Goal: Transaction & Acquisition: Download file/media

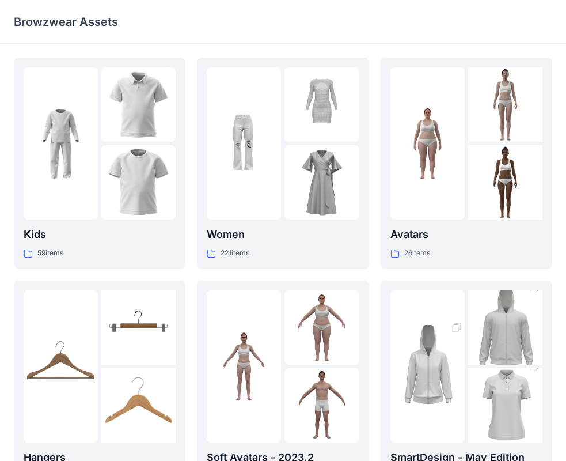
drag, startPoint x: 318, startPoint y: 5, endPoint x: 313, endPoint y: 1, distance: 6.1
click at [313, 1] on div "Browzwear Assets" at bounding box center [283, 22] width 566 height 44
click at [301, 161] on img at bounding box center [321, 182] width 74 height 74
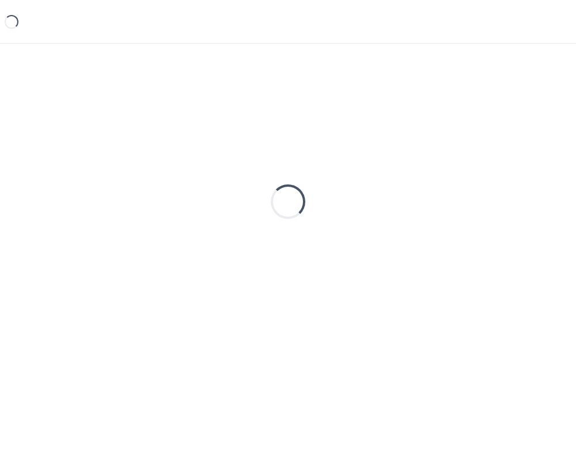
click at [301, 161] on div "Loading..." at bounding box center [288, 202] width 548 height 288
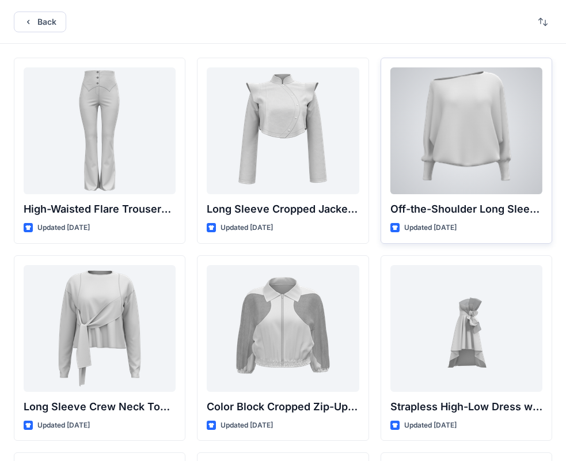
click at [447, 155] on div at bounding box center [466, 130] width 152 height 127
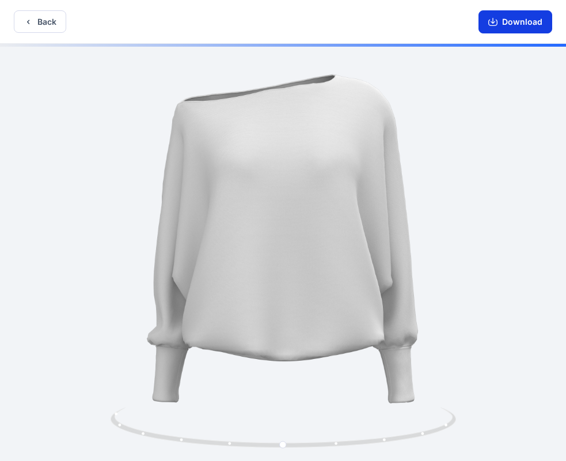
click at [495, 20] on icon "button" at bounding box center [492, 21] width 9 height 9
click at [29, 26] on icon "button" at bounding box center [28, 21] width 9 height 9
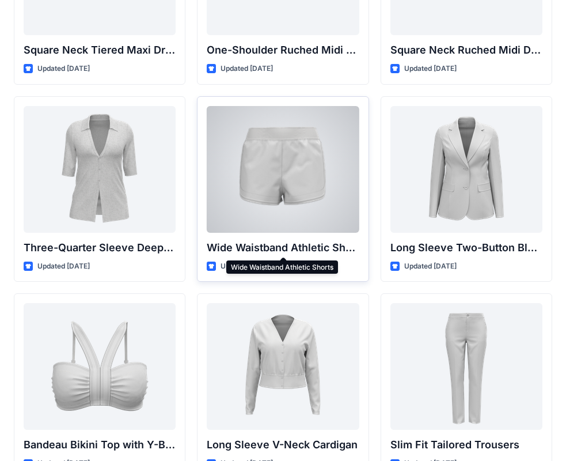
scroll to position [1005, 0]
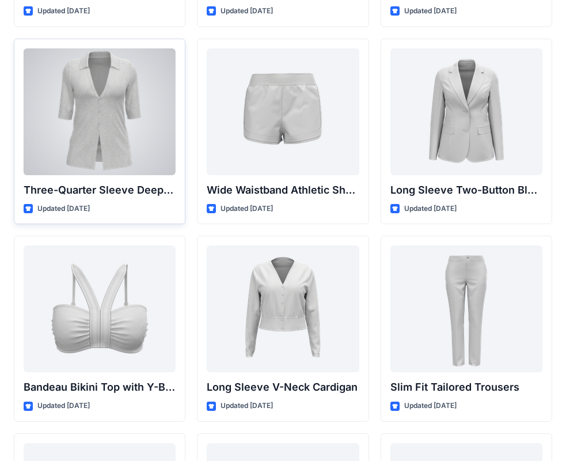
click at [123, 138] on div at bounding box center [100, 111] width 152 height 127
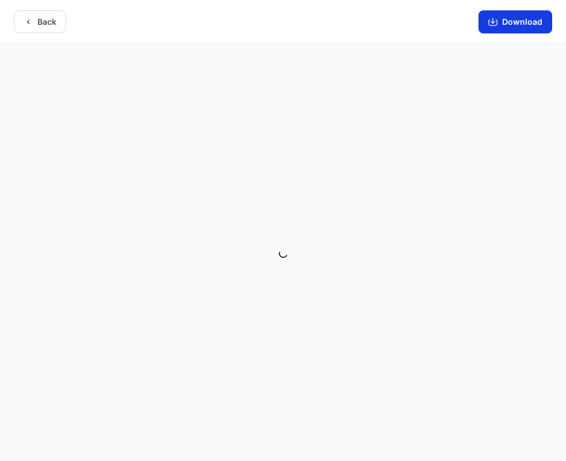
click at [508, 31] on button "Download" at bounding box center [515, 21] width 74 height 23
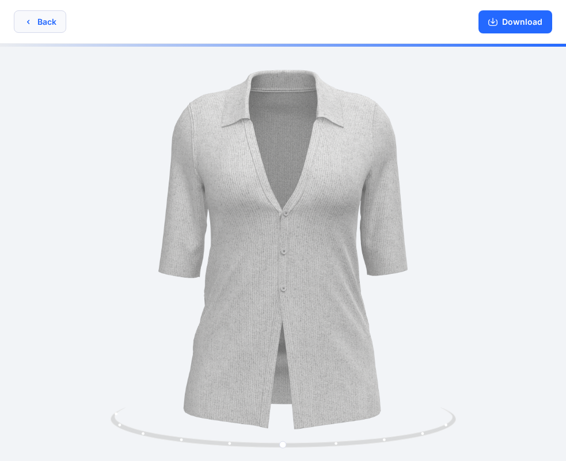
click at [37, 21] on button "Back" at bounding box center [40, 21] width 52 height 22
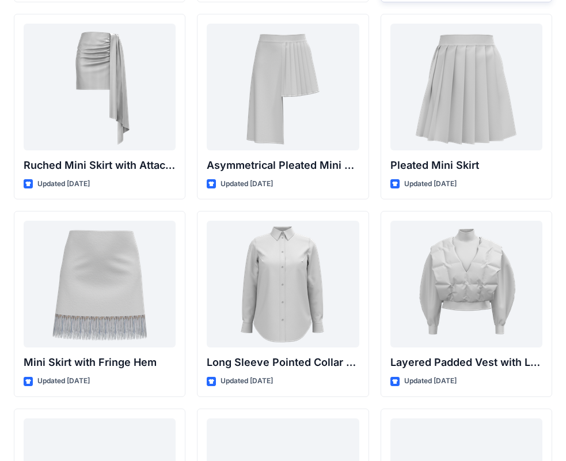
scroll to position [3314, 0]
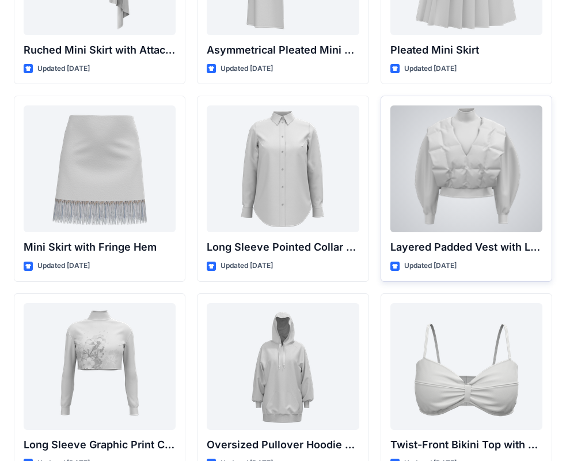
click at [484, 201] on div at bounding box center [466, 168] width 152 height 127
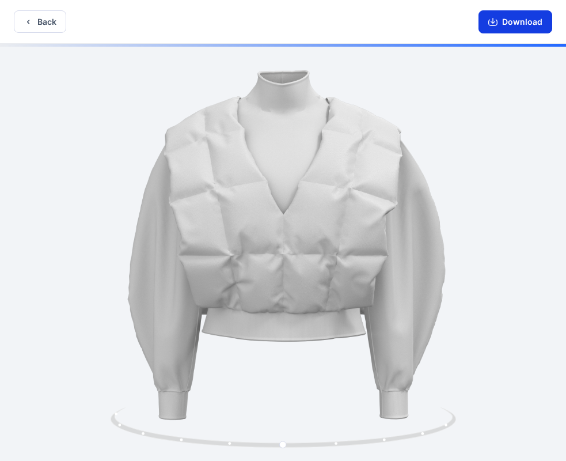
click at [538, 29] on button "Download" at bounding box center [515, 21] width 74 height 23
click at [48, 24] on button "Back" at bounding box center [40, 21] width 52 height 22
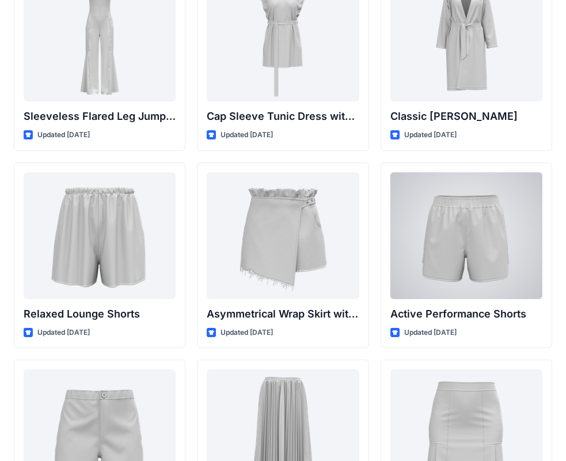
scroll to position [2549, 0]
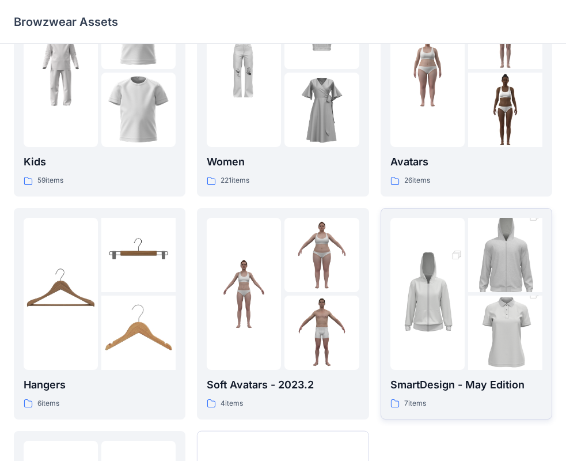
scroll to position [58, 0]
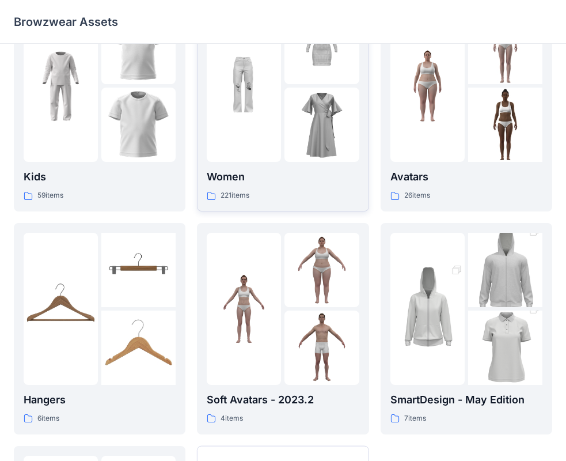
click at [257, 122] on img at bounding box center [244, 86] width 74 height 74
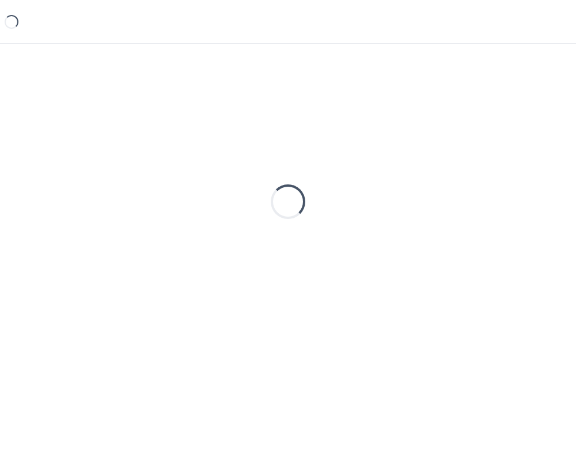
click at [257, 122] on div "Loading..." at bounding box center [288, 202] width 548 height 288
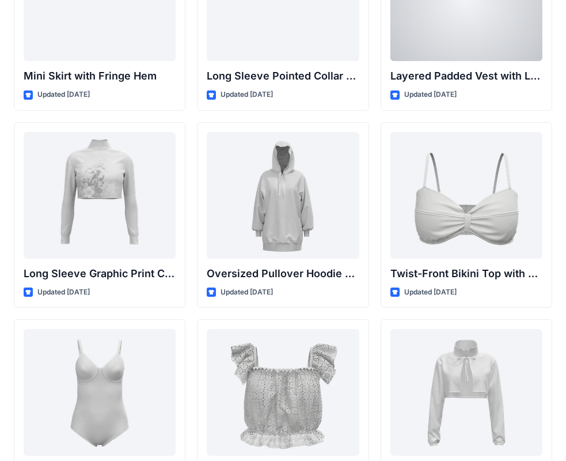
scroll to position [3487, 0]
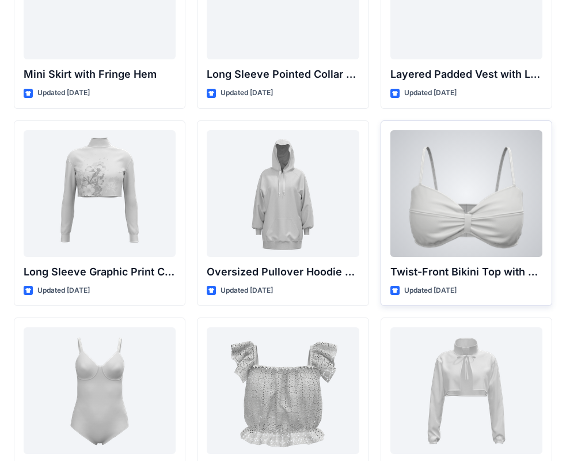
click at [466, 196] on div at bounding box center [466, 193] width 152 height 127
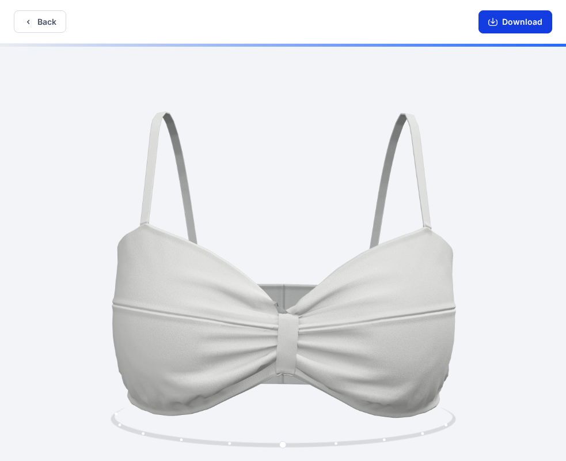
click at [518, 24] on button "Download" at bounding box center [515, 21] width 74 height 23
click at [50, 25] on button "Back" at bounding box center [40, 21] width 52 height 22
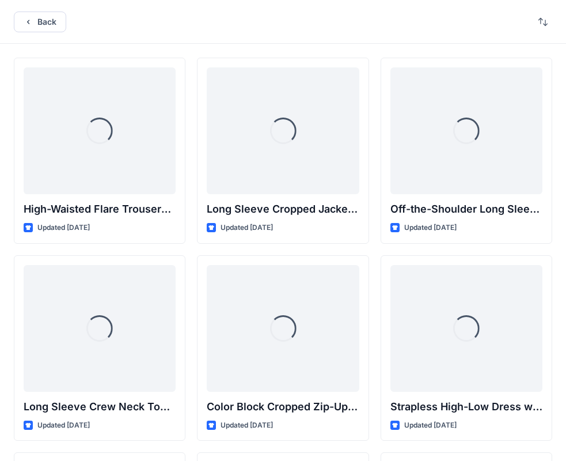
scroll to position [3487, 0]
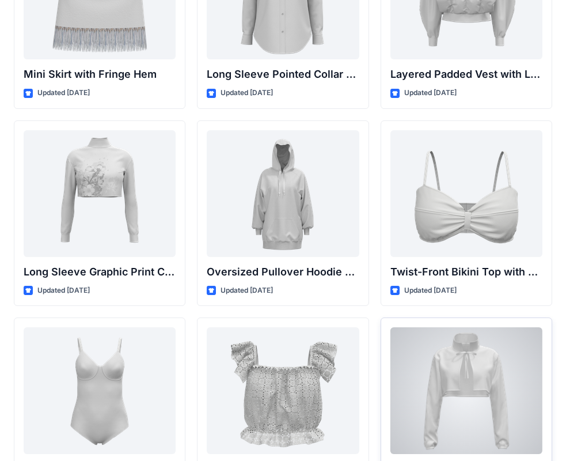
click at [502, 378] on div at bounding box center [466, 390] width 152 height 127
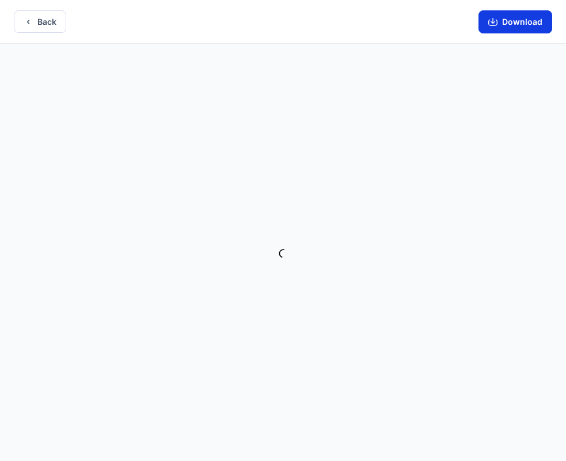
click at [500, 21] on button "Download" at bounding box center [515, 21] width 74 height 23
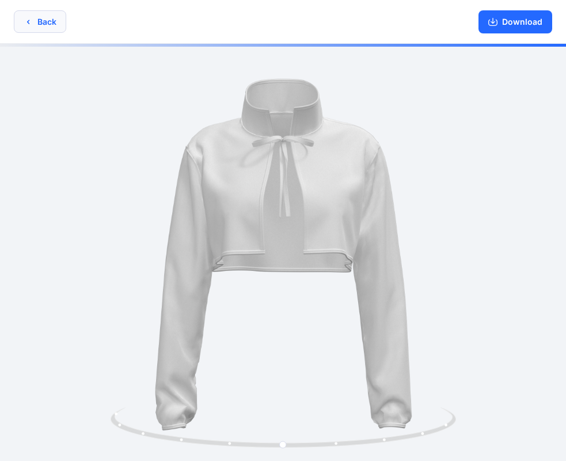
click at [46, 24] on button "Back" at bounding box center [40, 21] width 52 height 22
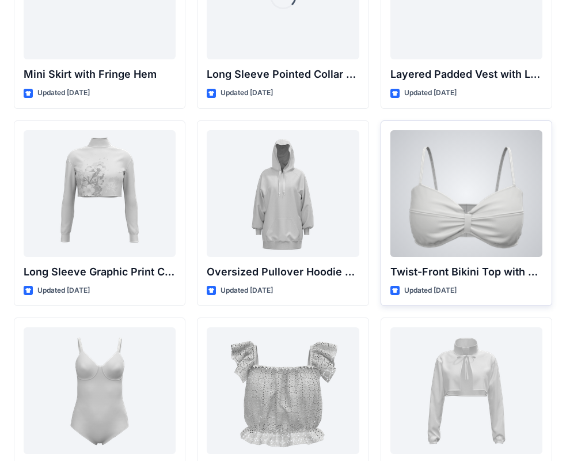
scroll to position [3585, 0]
